Goal: Task Accomplishment & Management: Complete application form

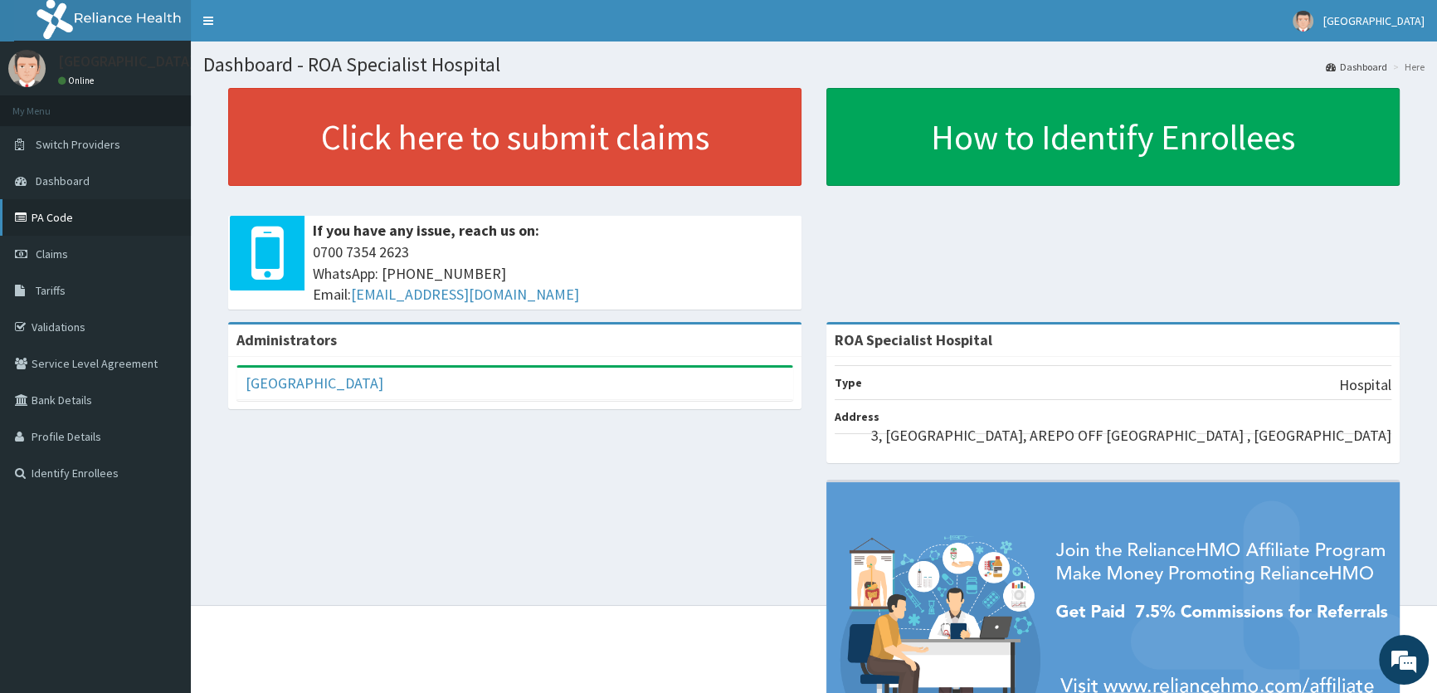
click at [94, 224] on link "PA Code" at bounding box center [95, 217] width 191 height 37
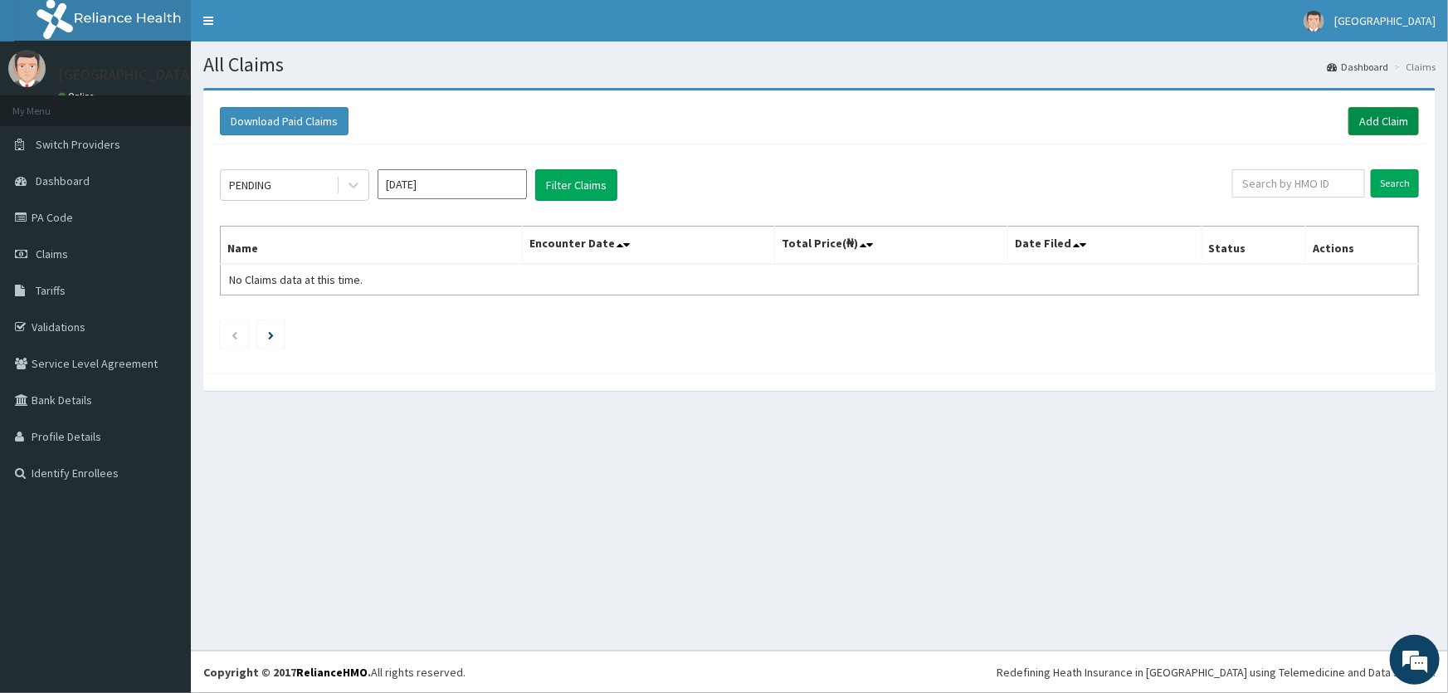
click at [1375, 119] on link "Add Claim" at bounding box center [1383, 121] width 71 height 28
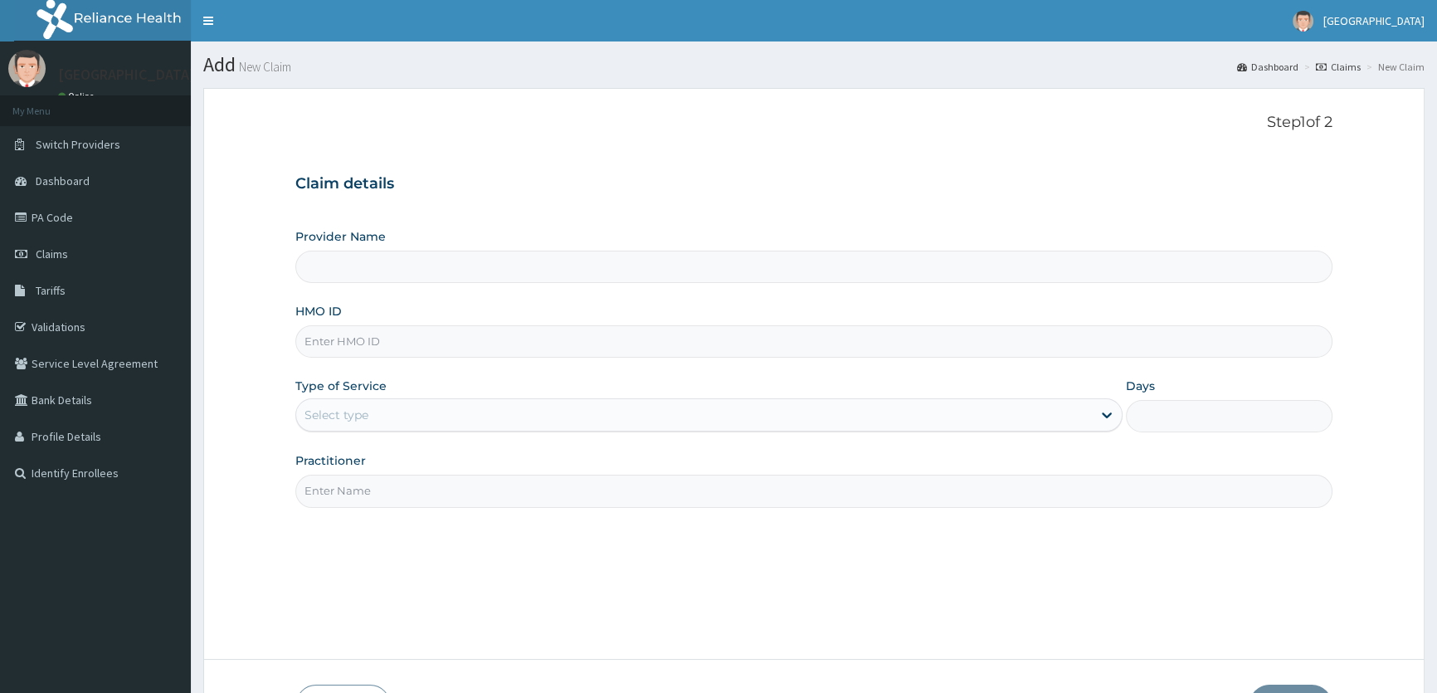
type input "ROA Specialist Hospital"
click at [329, 334] on input "HMO ID" at bounding box center [813, 341] width 1037 height 32
type input "ODR/10003/A"
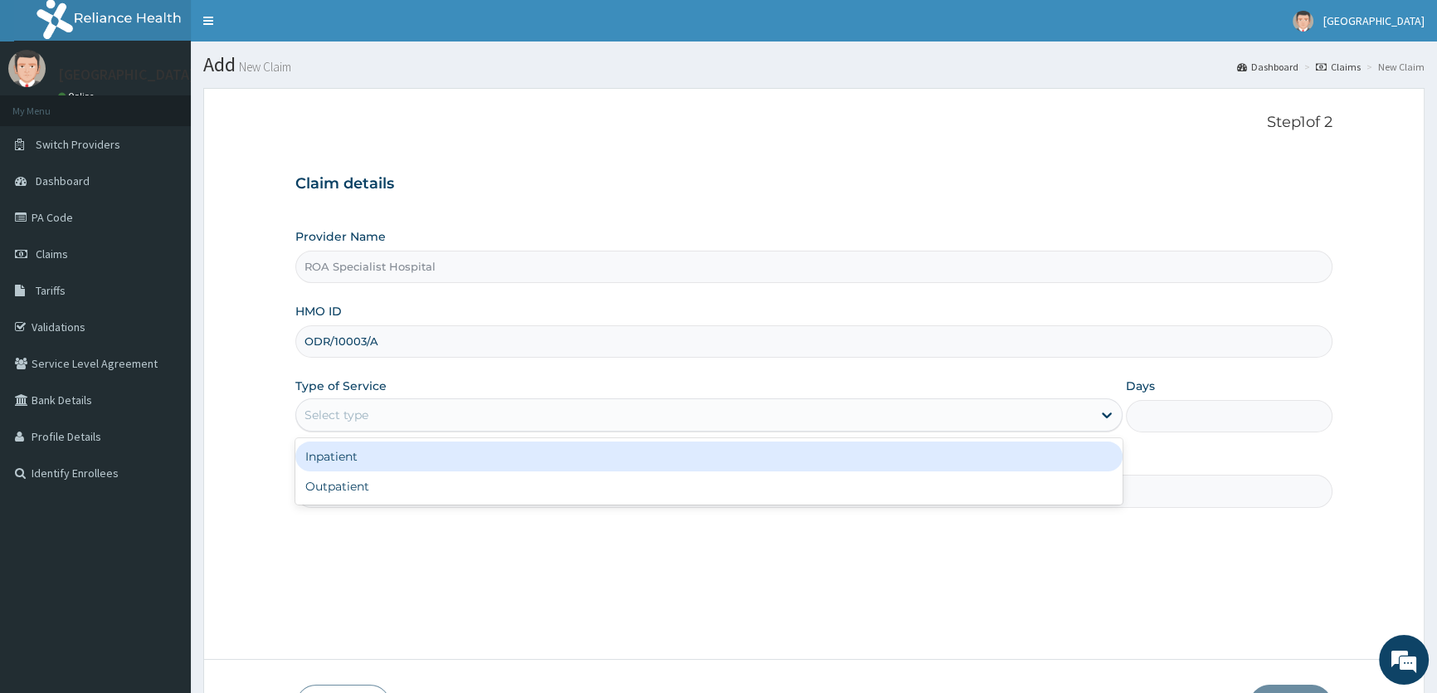
click at [347, 418] on div "Select type" at bounding box center [337, 415] width 64 height 17
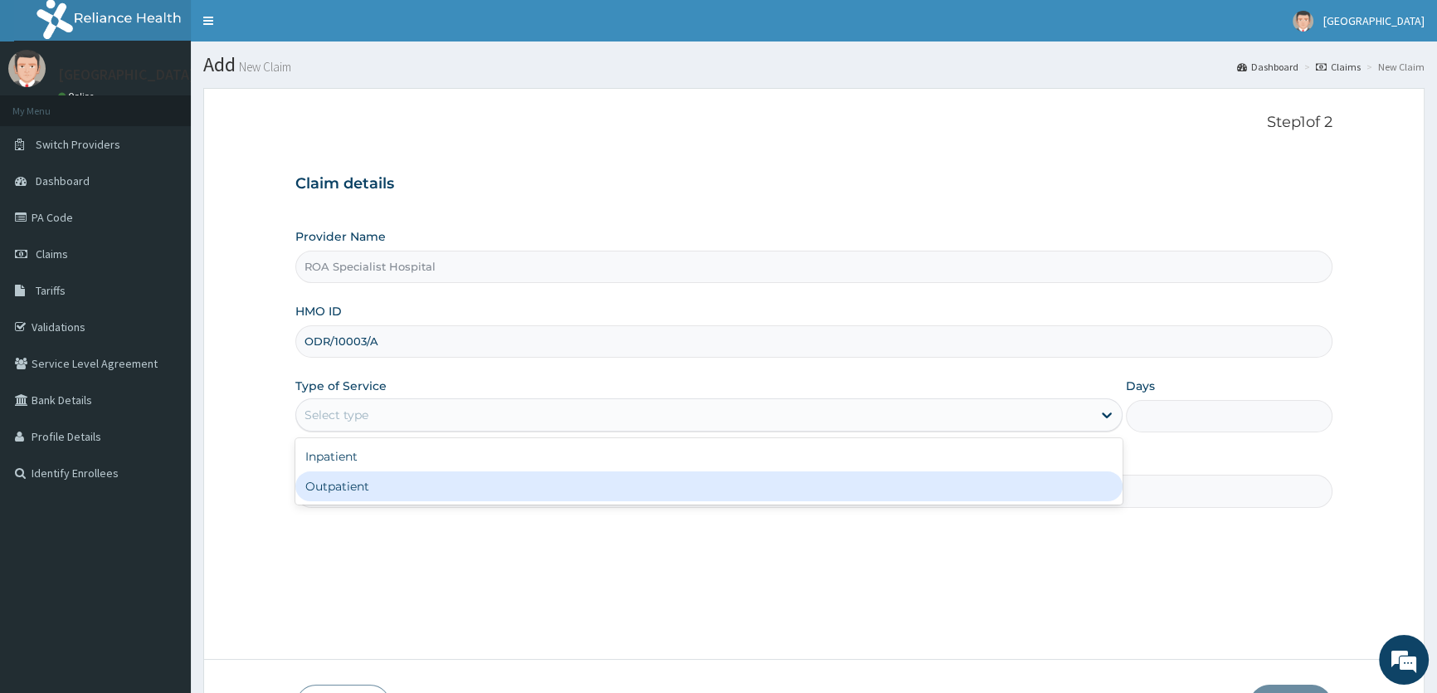
click at [365, 495] on div "Outpatient" at bounding box center [708, 486] width 826 height 30
type input "1"
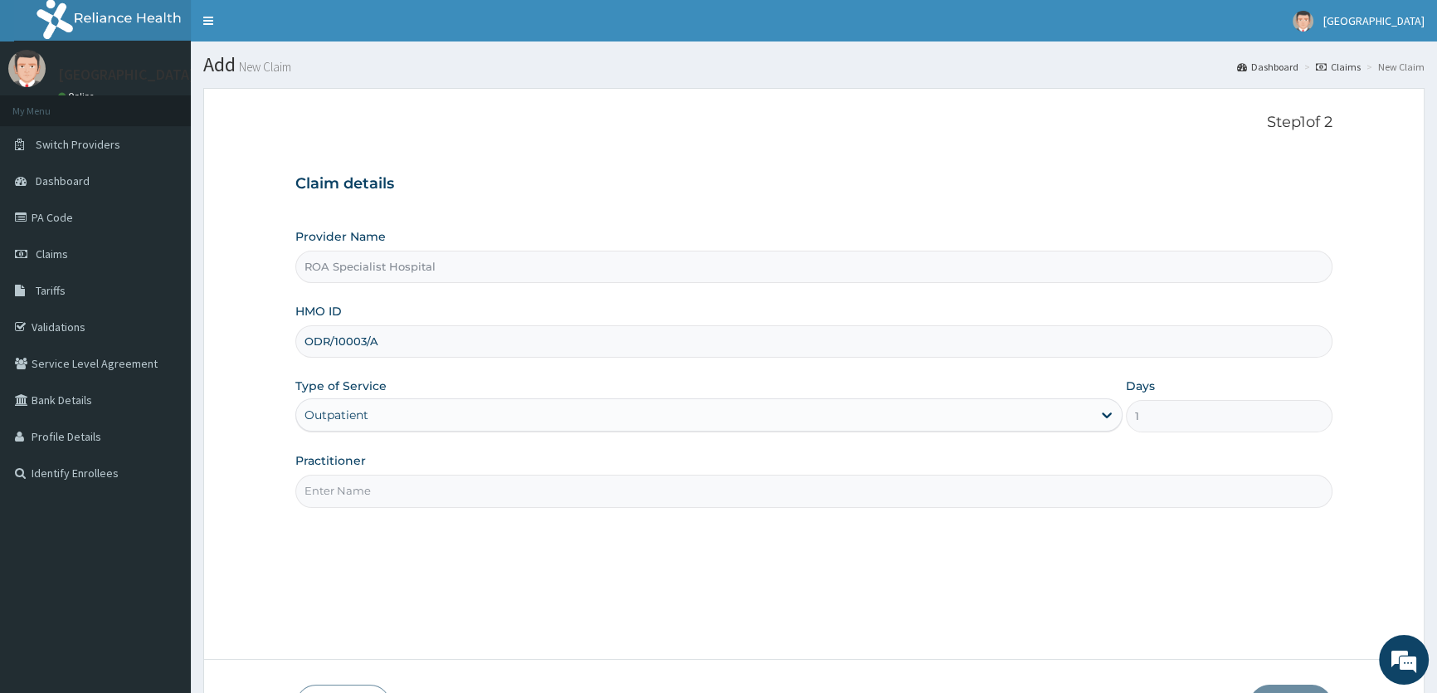
click at [365, 495] on input "Practitioner" at bounding box center [813, 491] width 1037 height 32
type input "DR ONOSE"
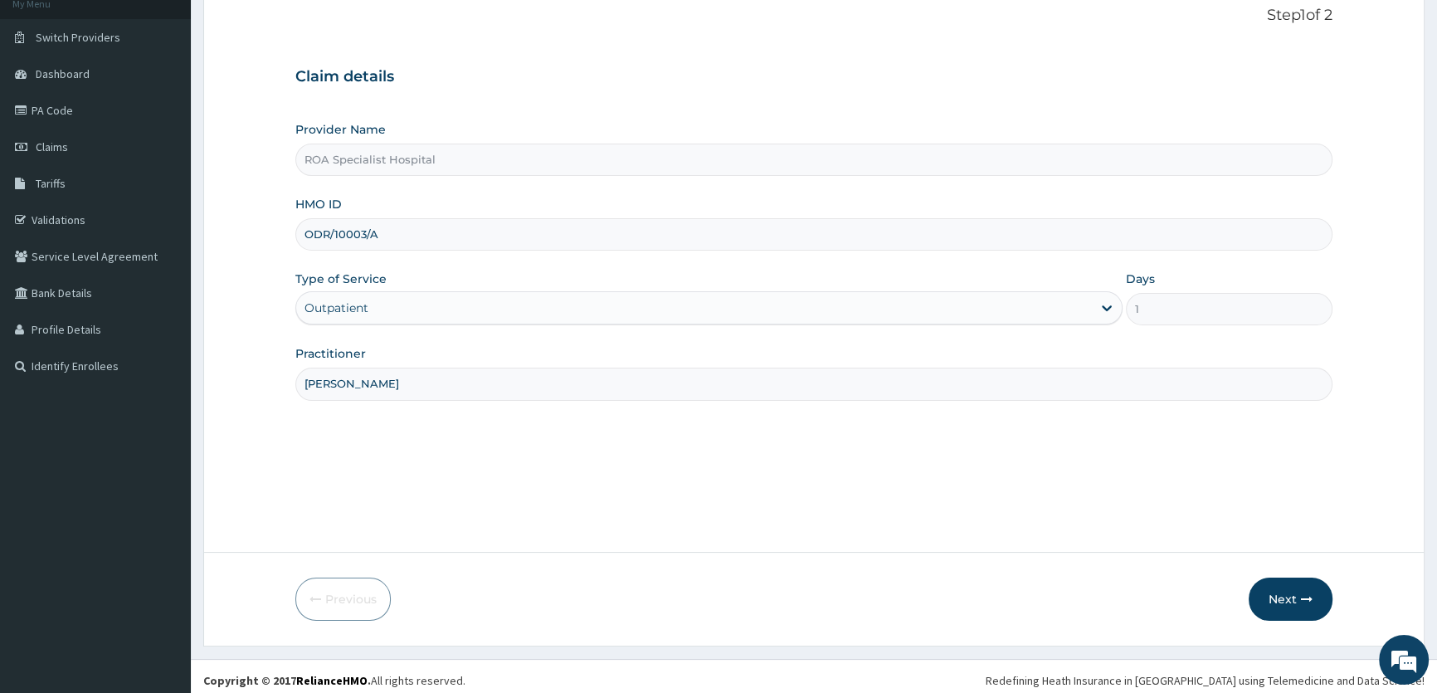
scroll to position [115, 0]
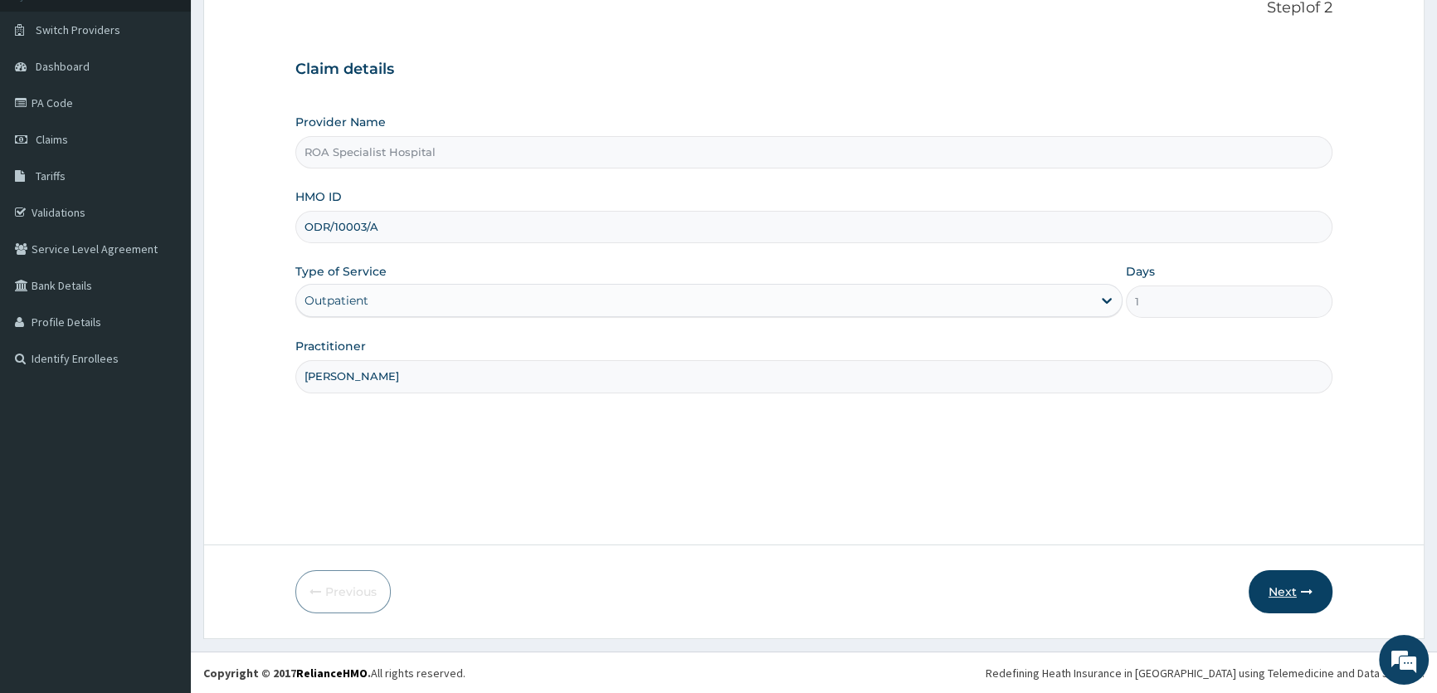
click at [1265, 592] on button "Next" at bounding box center [1291, 591] width 84 height 43
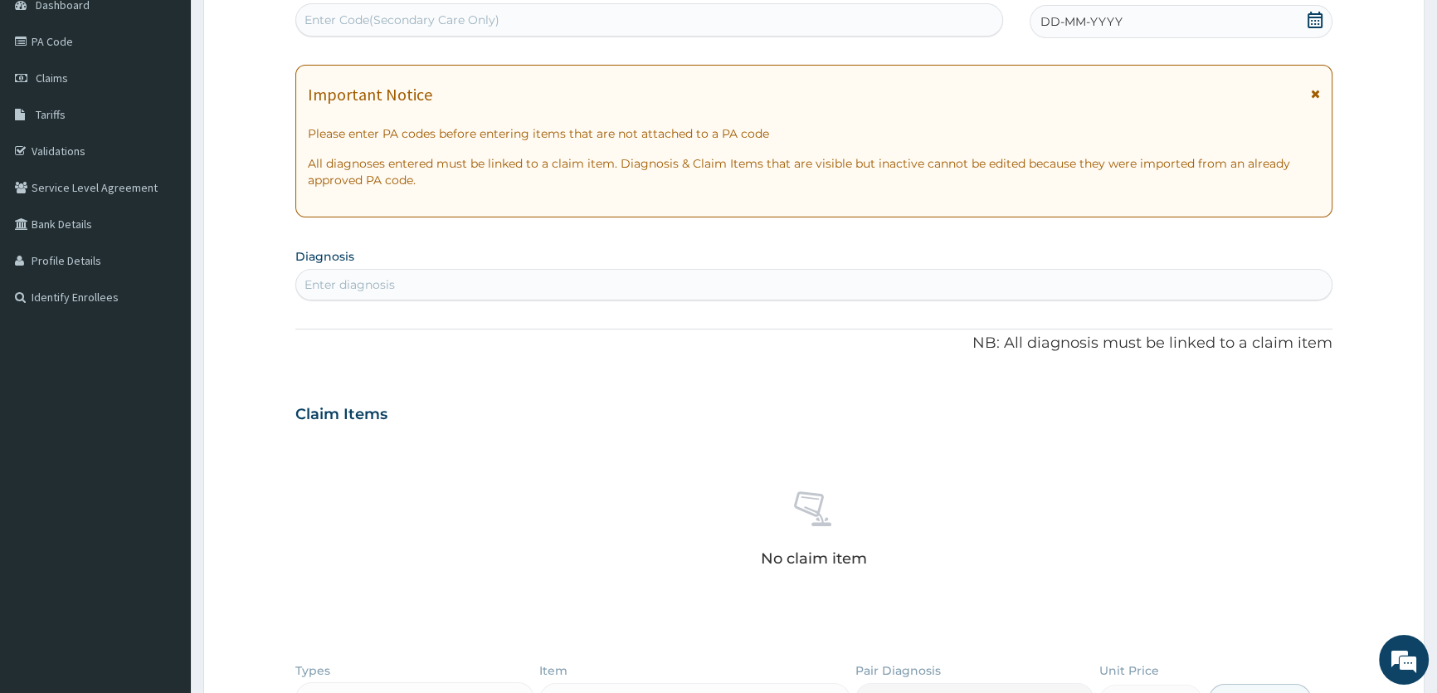
scroll to position [190, 0]
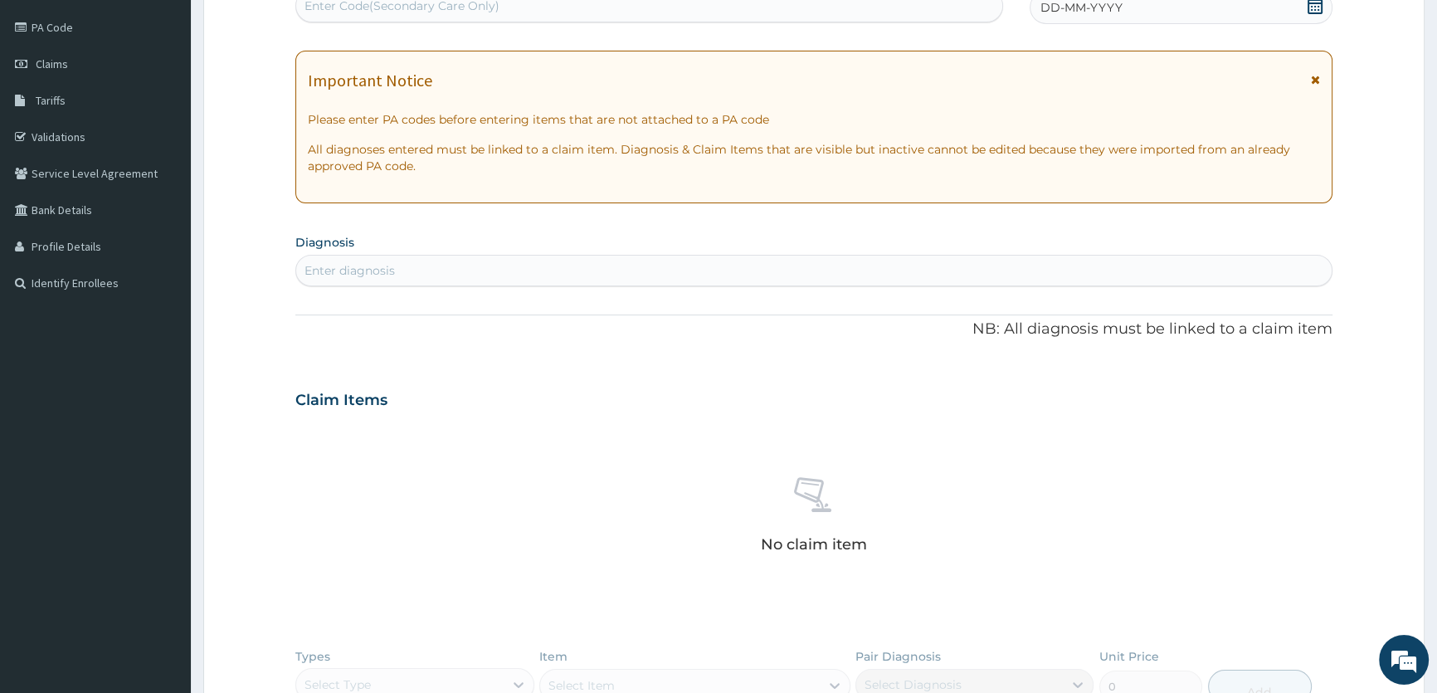
click at [409, 17] on div "Enter Code(Secondary Care Only)" at bounding box center [648, 6] width 705 height 27
paste input "PA/3452C6"
type input "PA/3452C6"
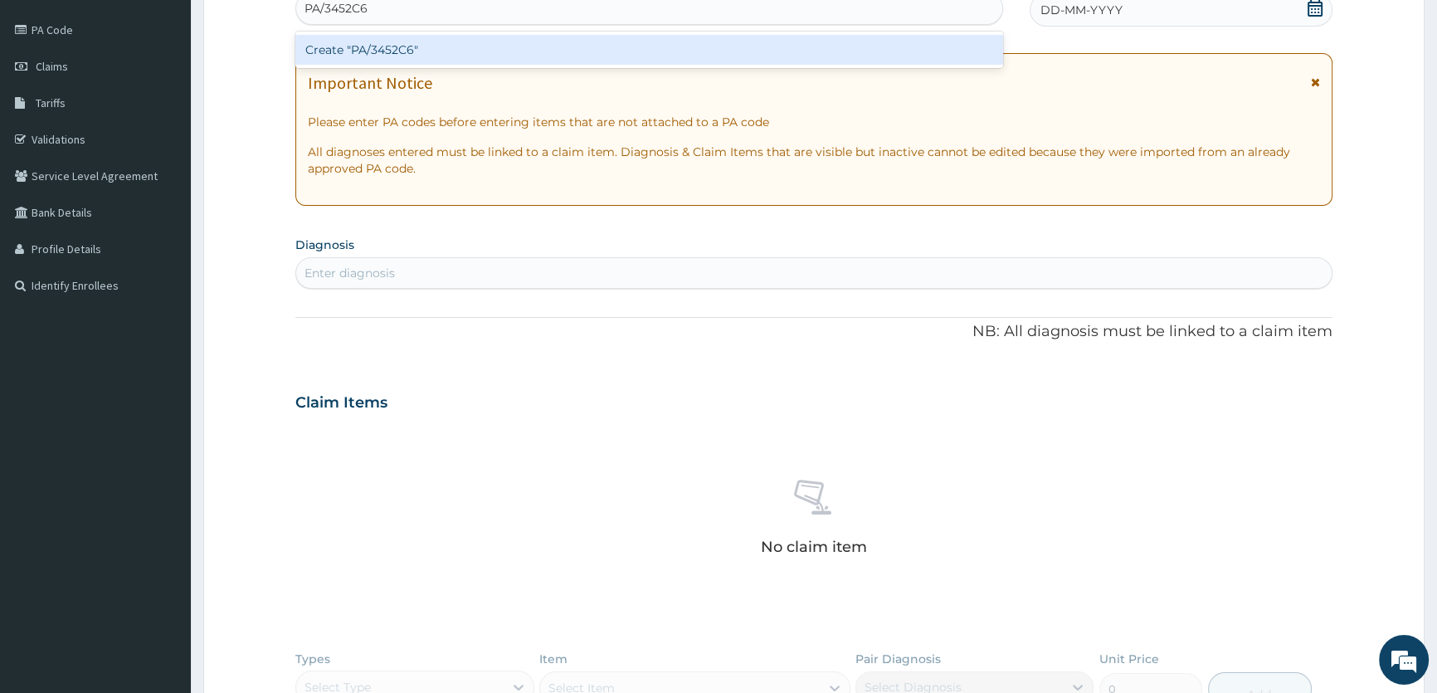
click at [401, 44] on div "Create "PA/3452C6"" at bounding box center [648, 50] width 707 height 30
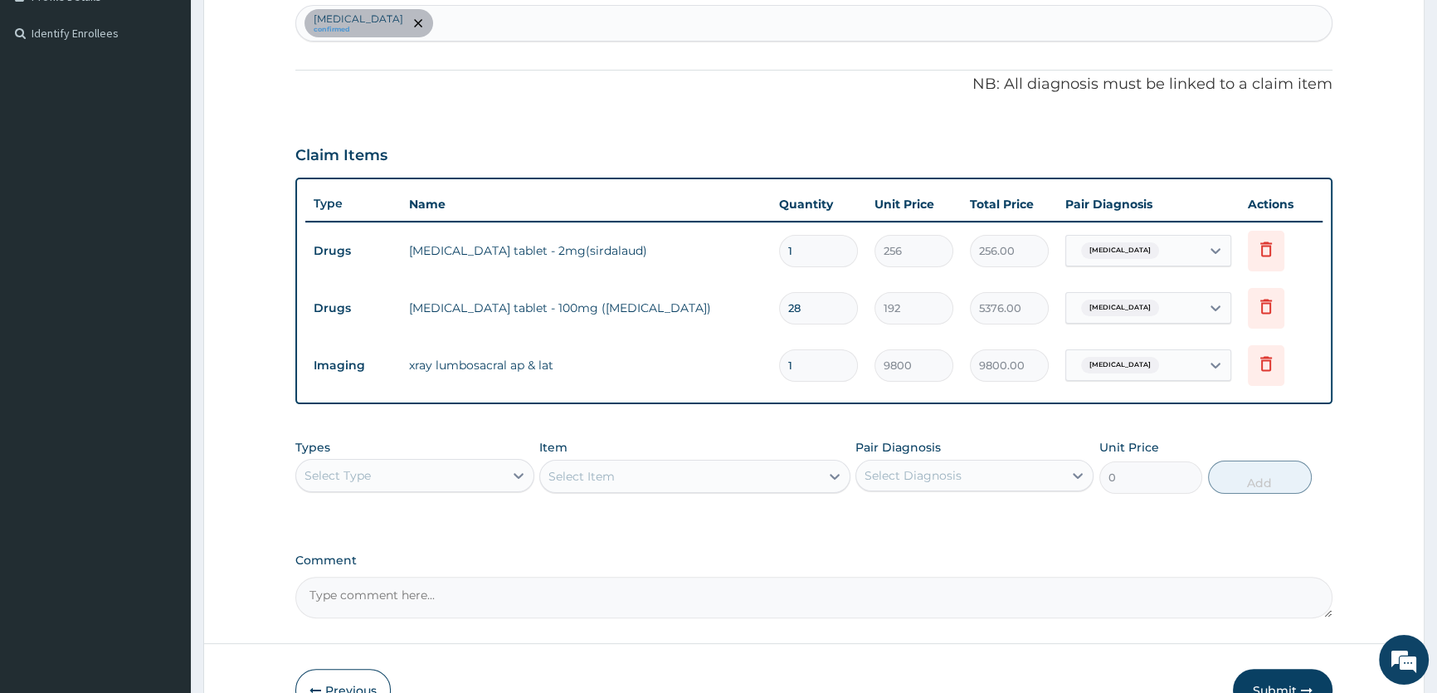
scroll to position [414, 0]
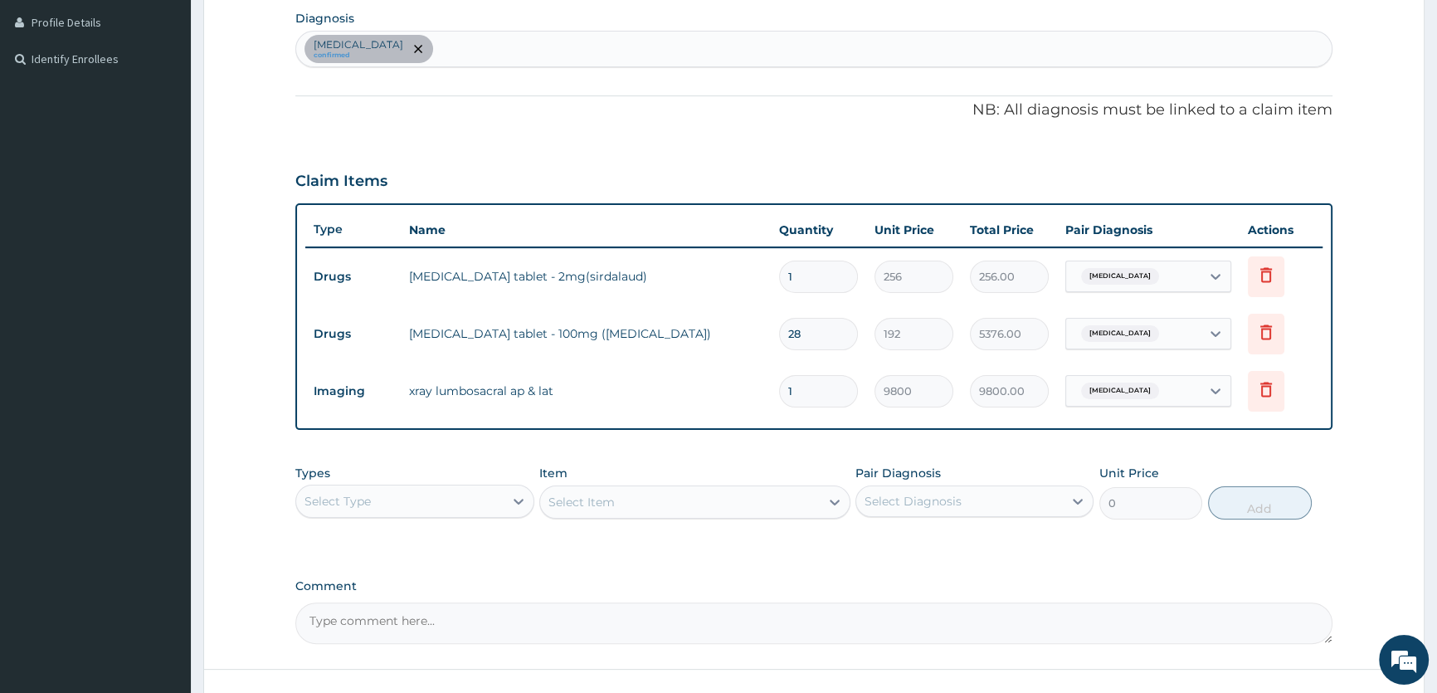
click at [402, 509] on div "Select Type" at bounding box center [399, 501] width 207 height 27
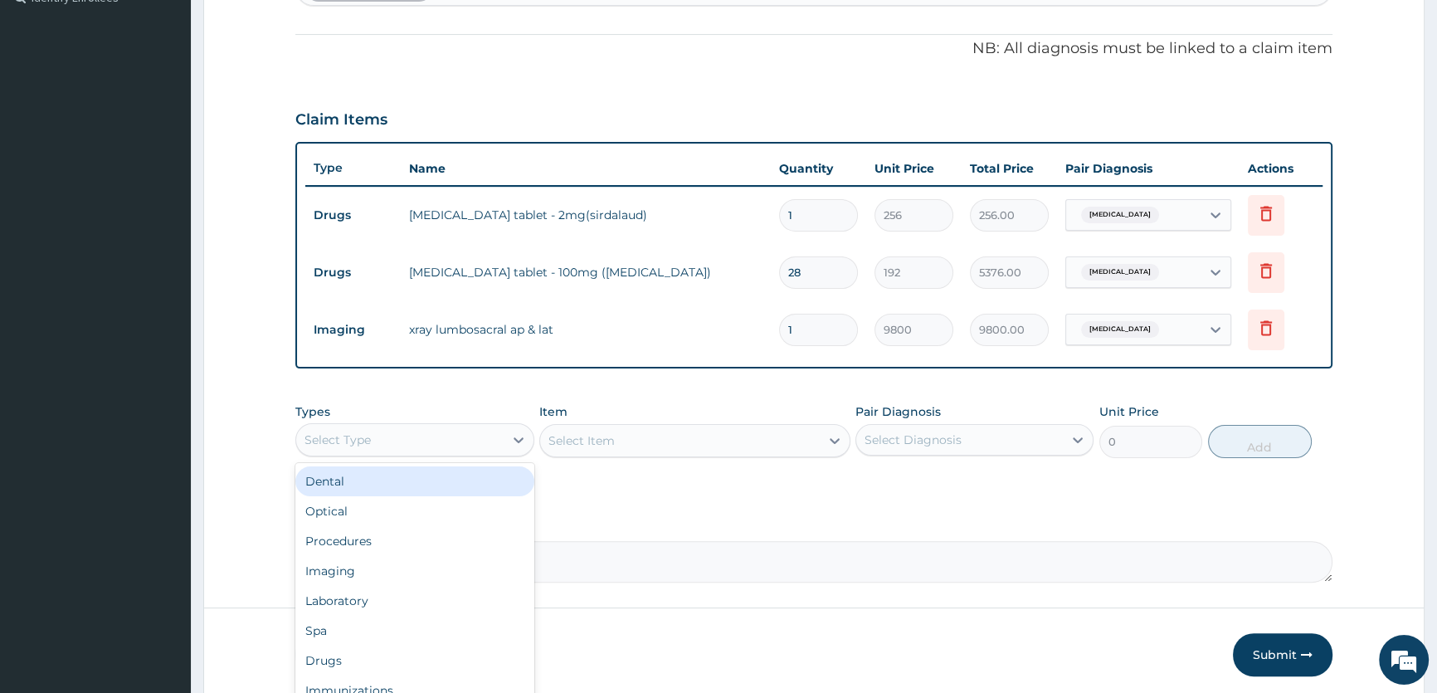
scroll to position [490, 0]
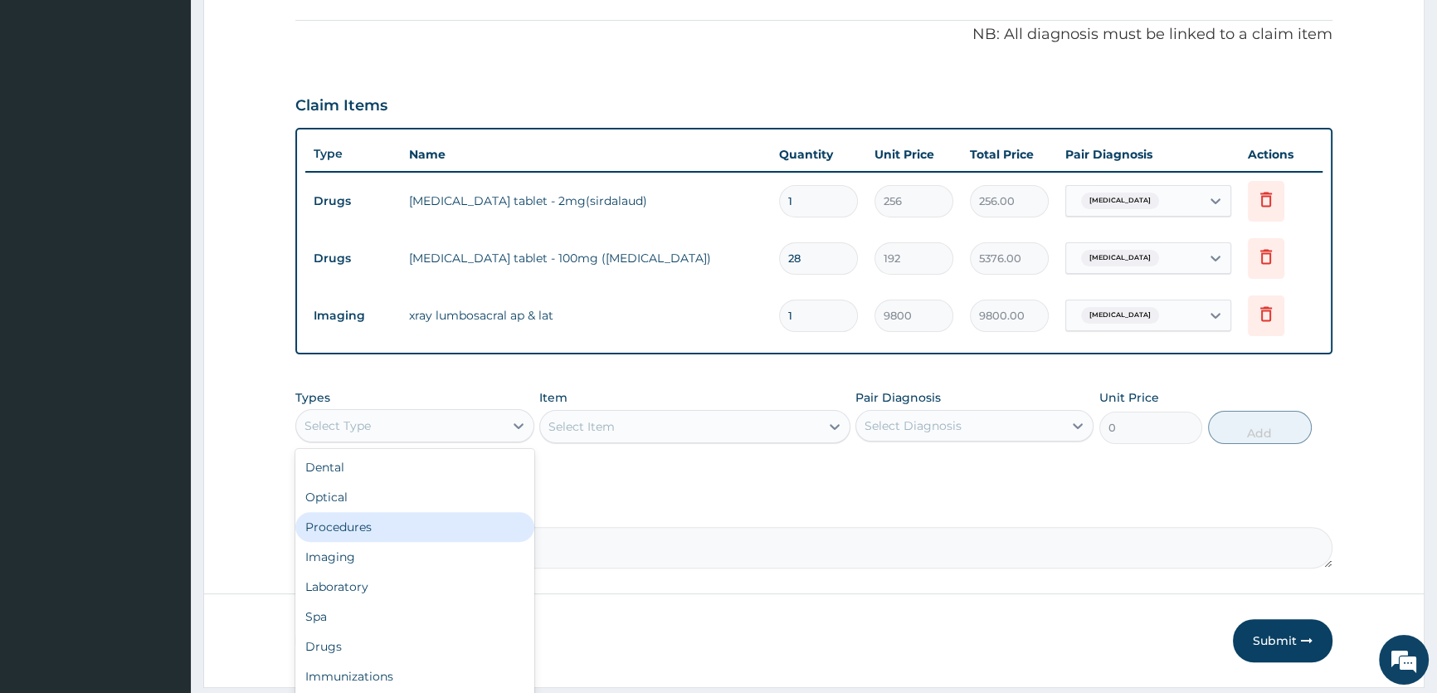
click at [430, 531] on div "Procedures" at bounding box center [414, 527] width 238 height 30
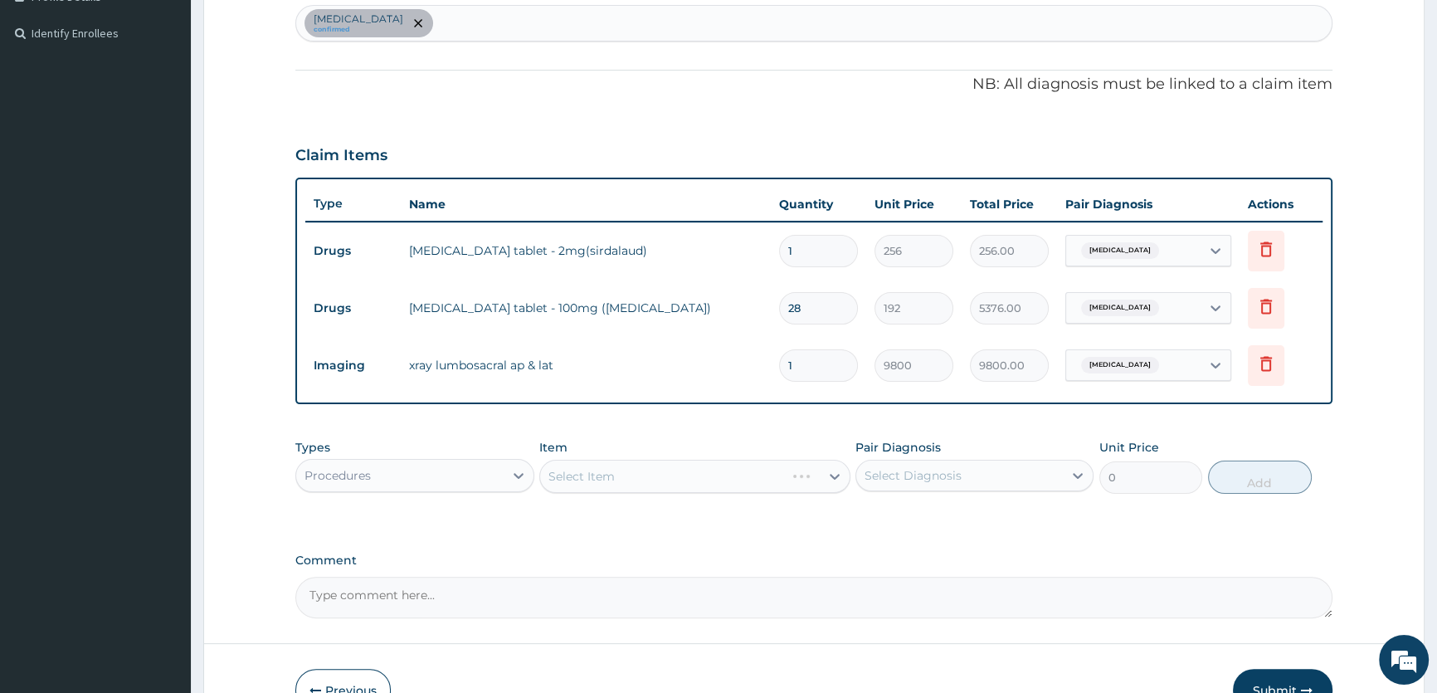
scroll to position [414, 0]
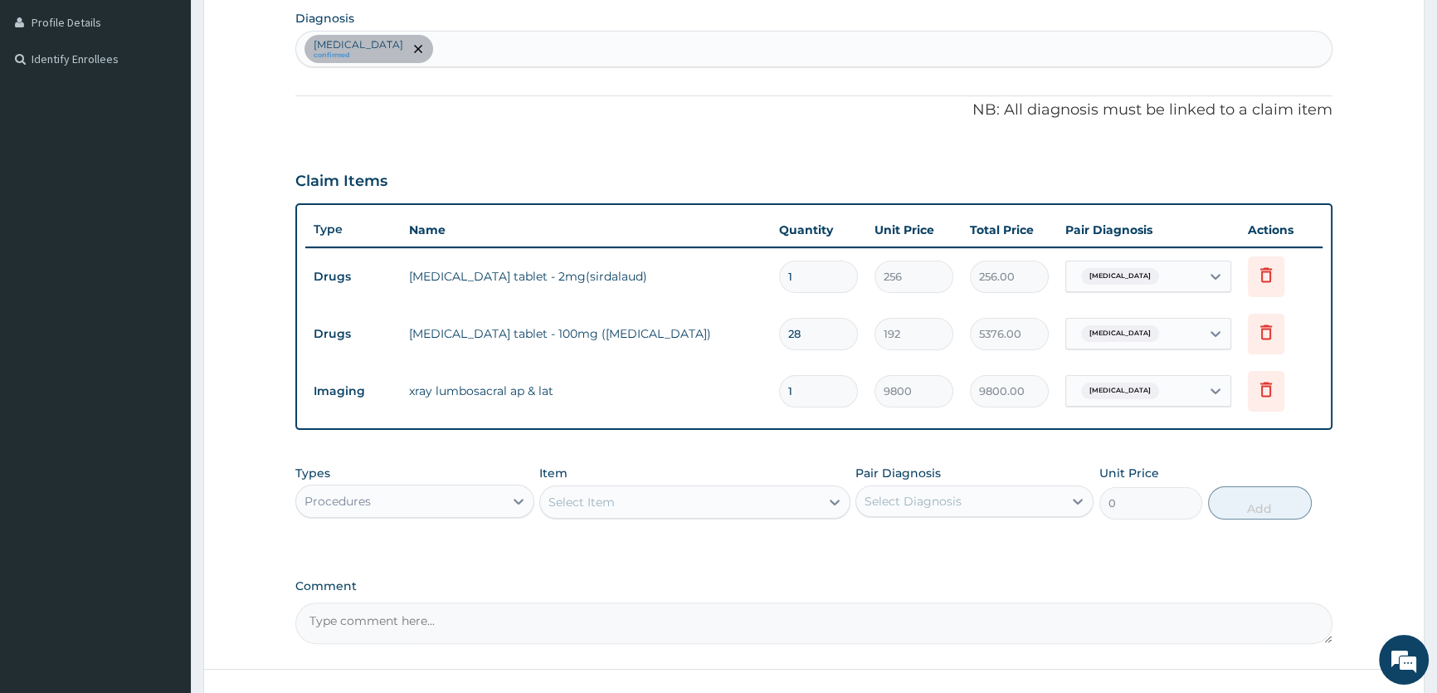
click at [679, 521] on div "Types Procedures Item Select Item Pair Diagnosis Select Diagnosis Unit Price 0 …" at bounding box center [813, 491] width 1037 height 71
click at [666, 505] on div "Select Item" at bounding box center [680, 502] width 280 height 27
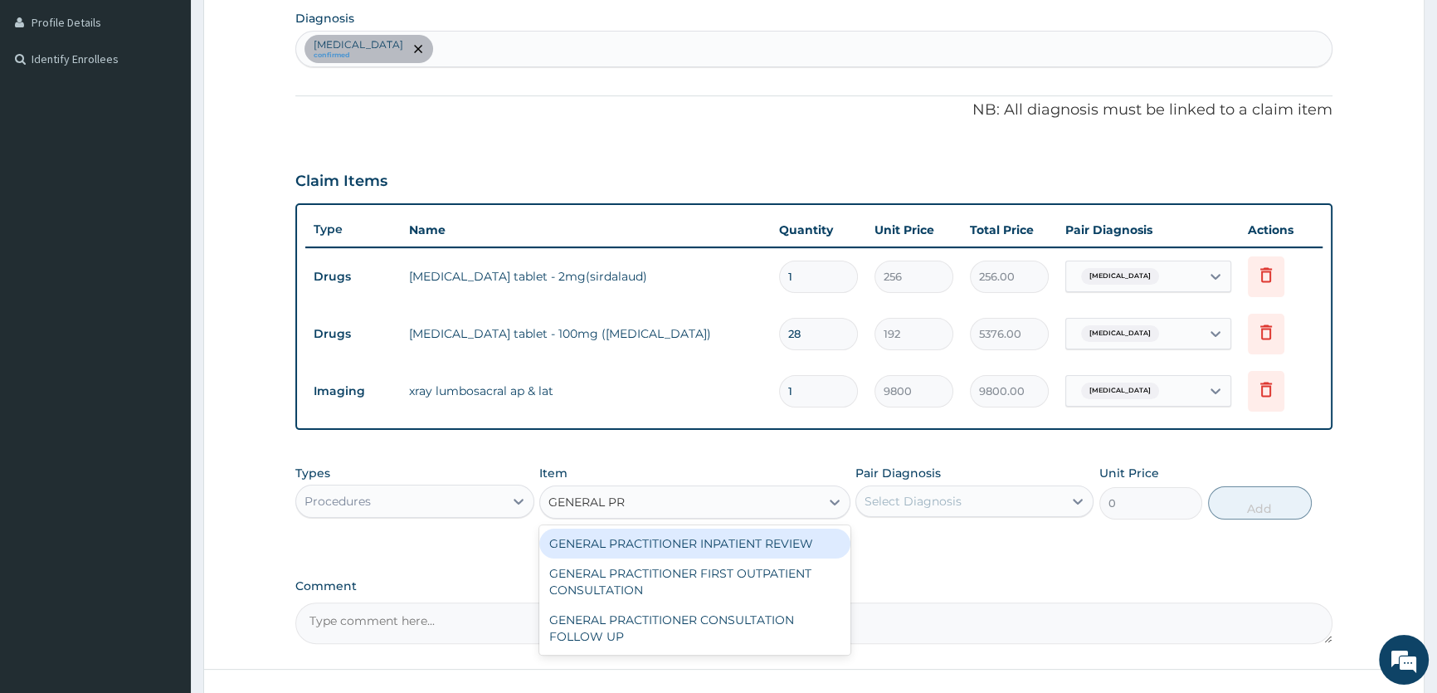
type input "GENERAL PRA"
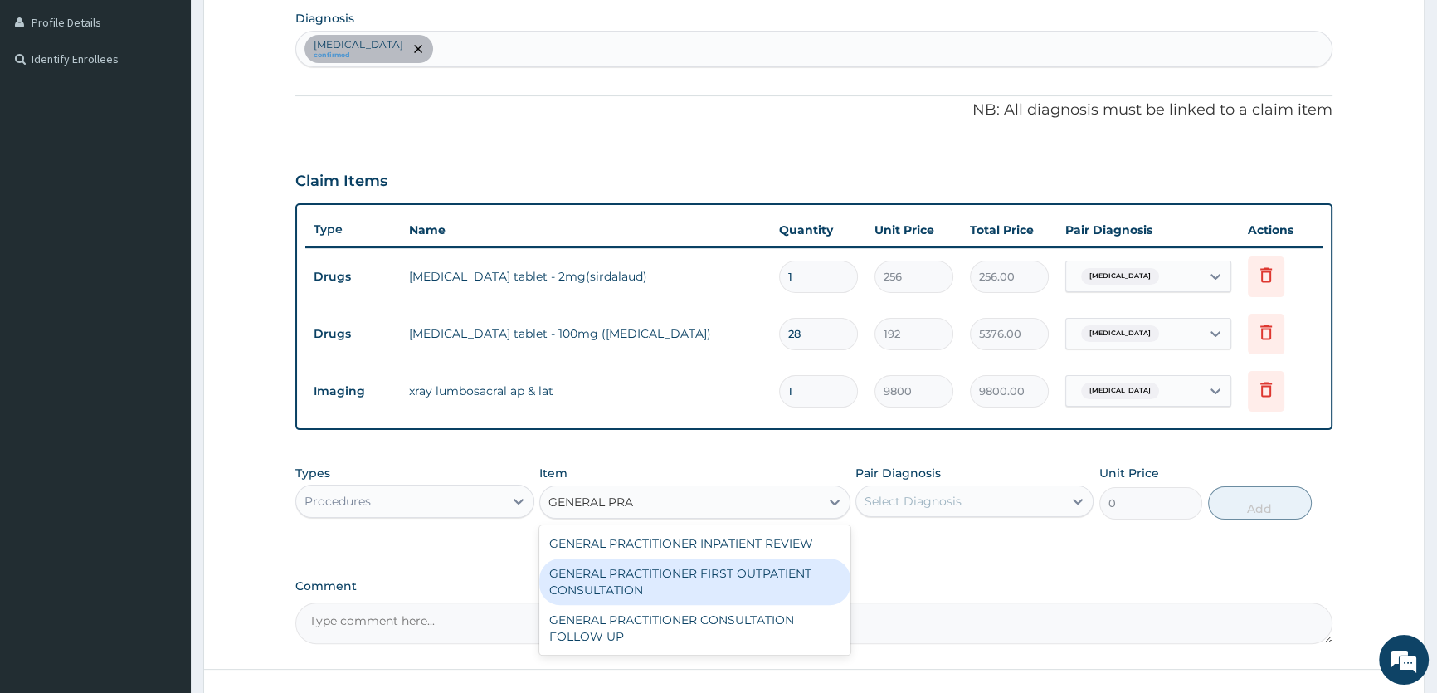
click at [656, 573] on div "GENERAL PRACTITIONER FIRST OUTPATIENT CONSULTATION" at bounding box center [694, 581] width 311 height 46
type input "4500"
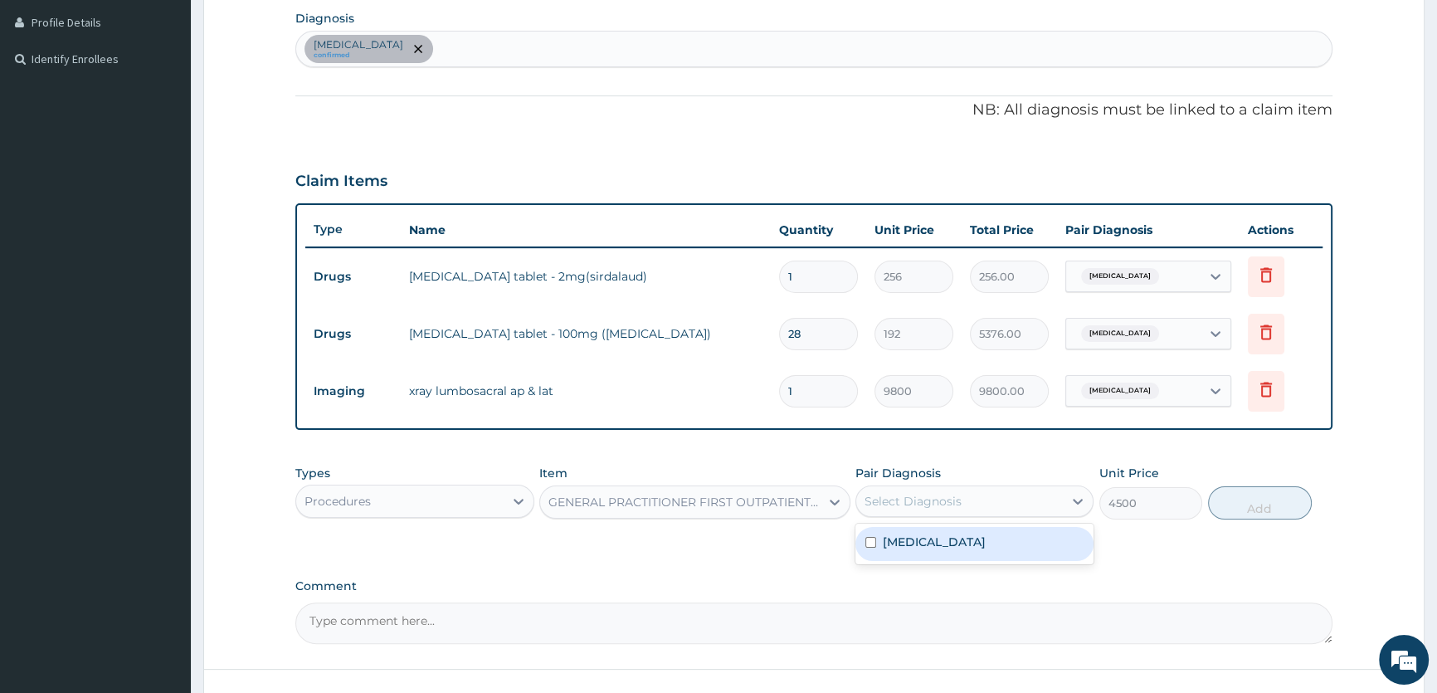
click at [910, 490] on div "Select Diagnosis" at bounding box center [959, 501] width 207 height 27
click at [895, 532] on div "Lumbosacral spondylosis" at bounding box center [975, 544] width 238 height 34
checkbox input "true"
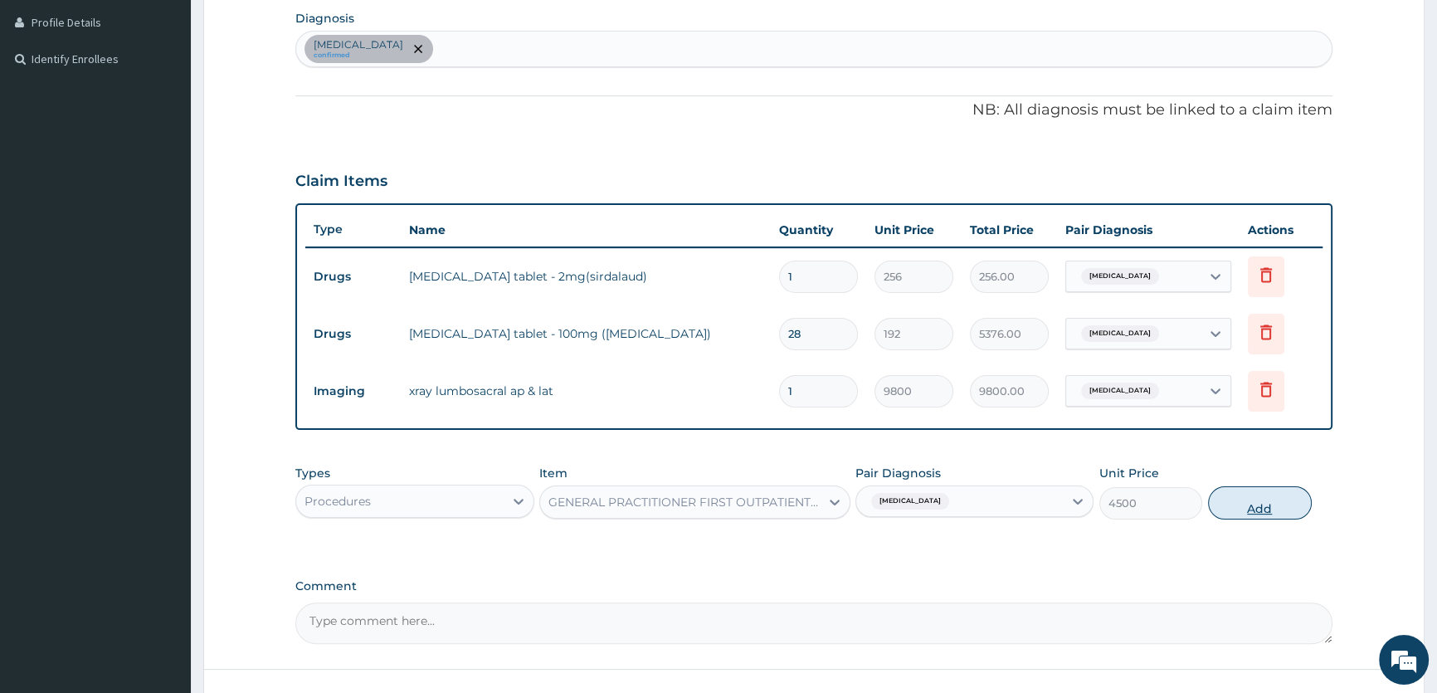
click at [1262, 507] on button "Add" at bounding box center [1260, 502] width 104 height 33
type input "0"
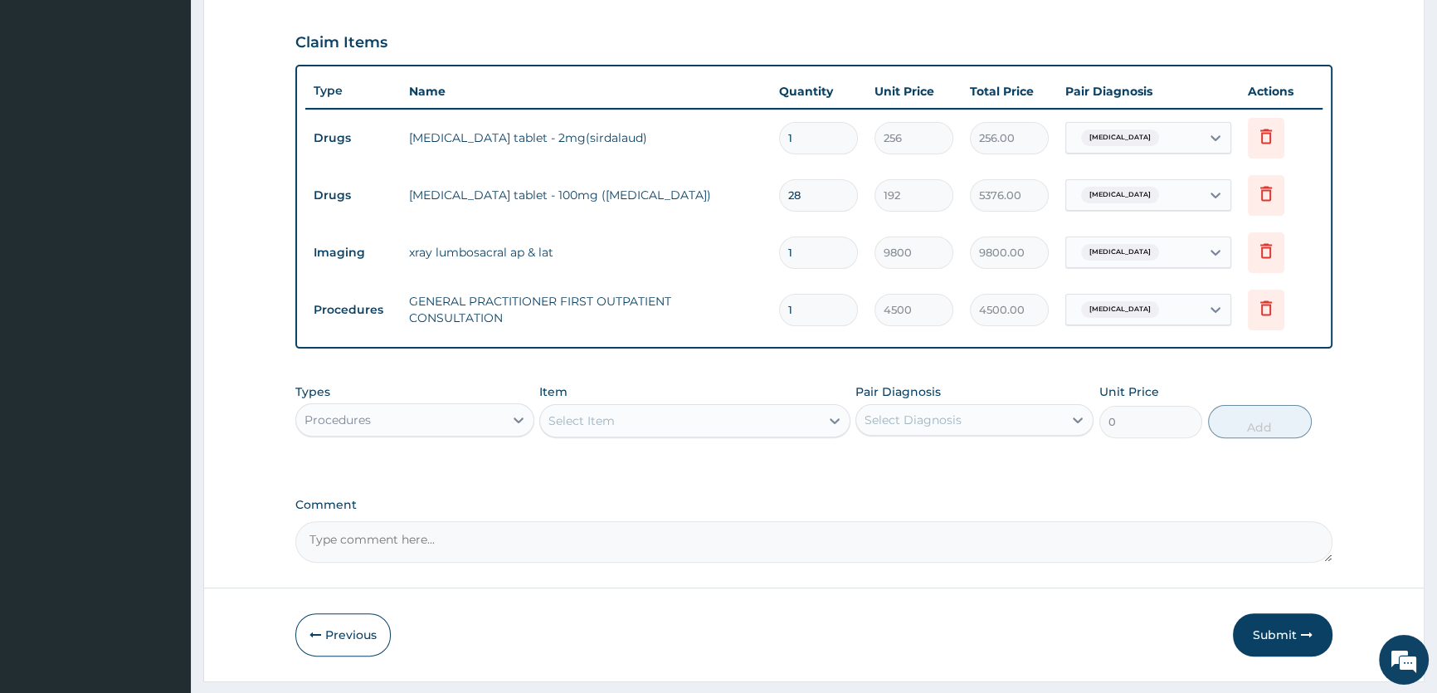
scroll to position [564, 0]
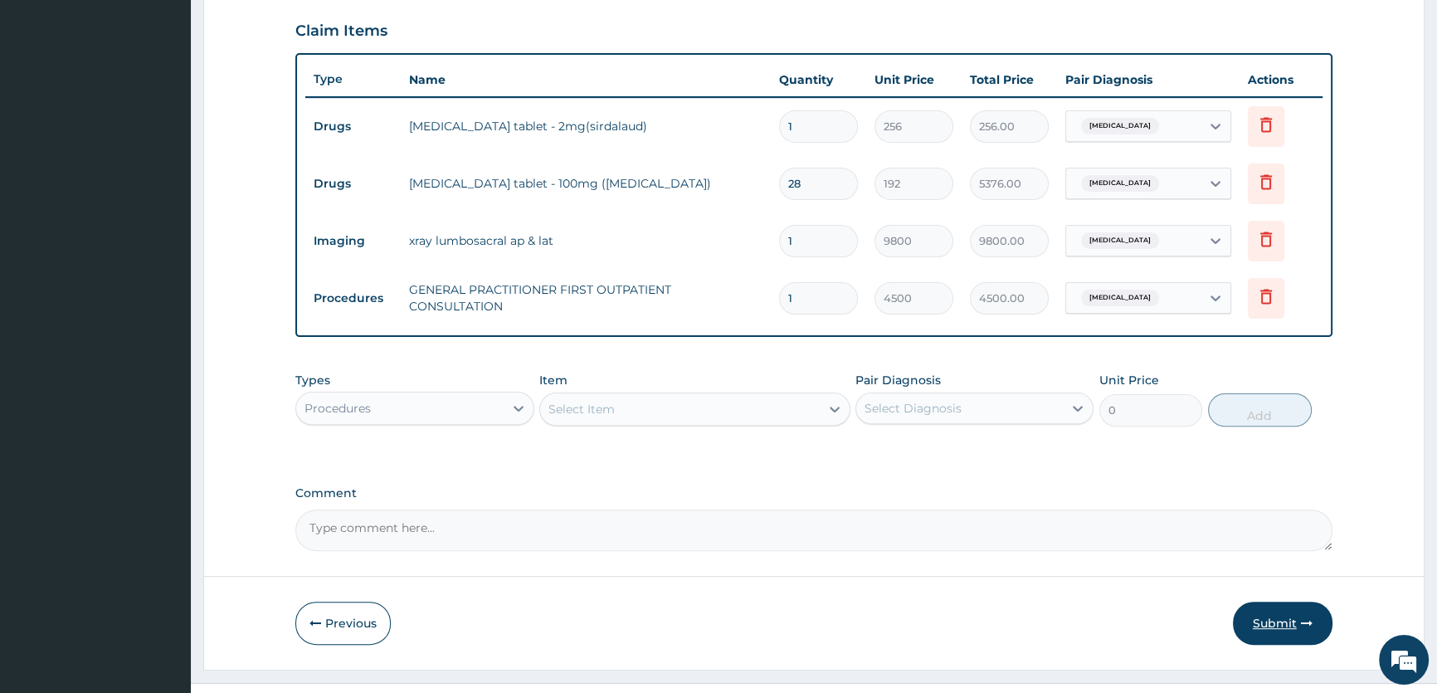
click at [1295, 622] on button "Submit" at bounding box center [1283, 623] width 100 height 43
